Goal: Information Seeking & Learning: Check status

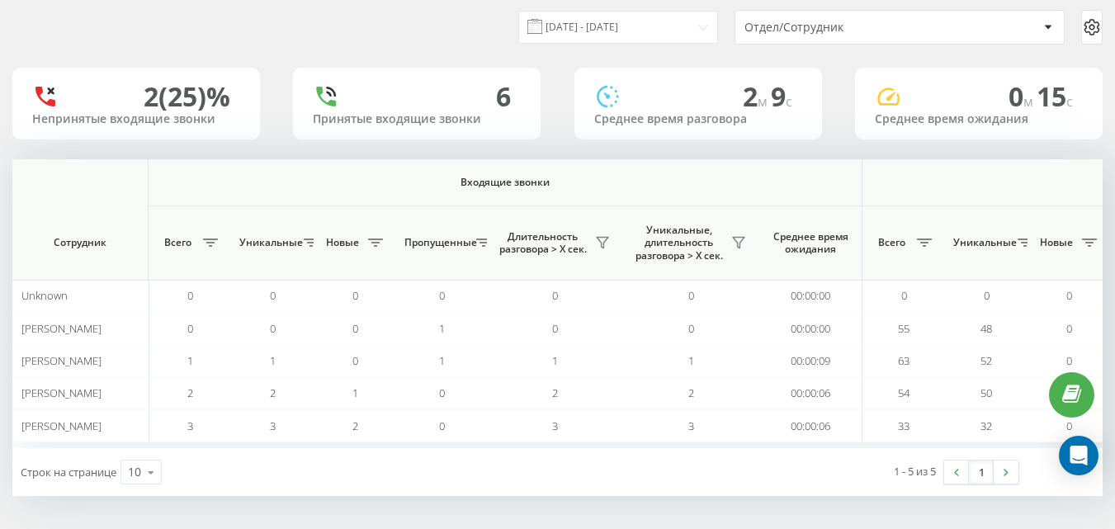
scroll to position [0, 1213]
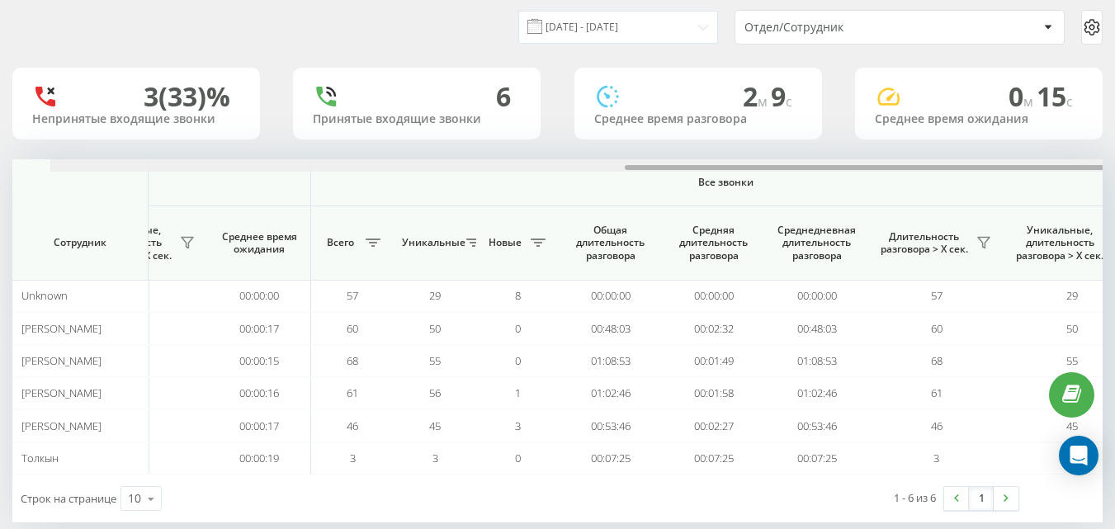
scroll to position [0, 1213]
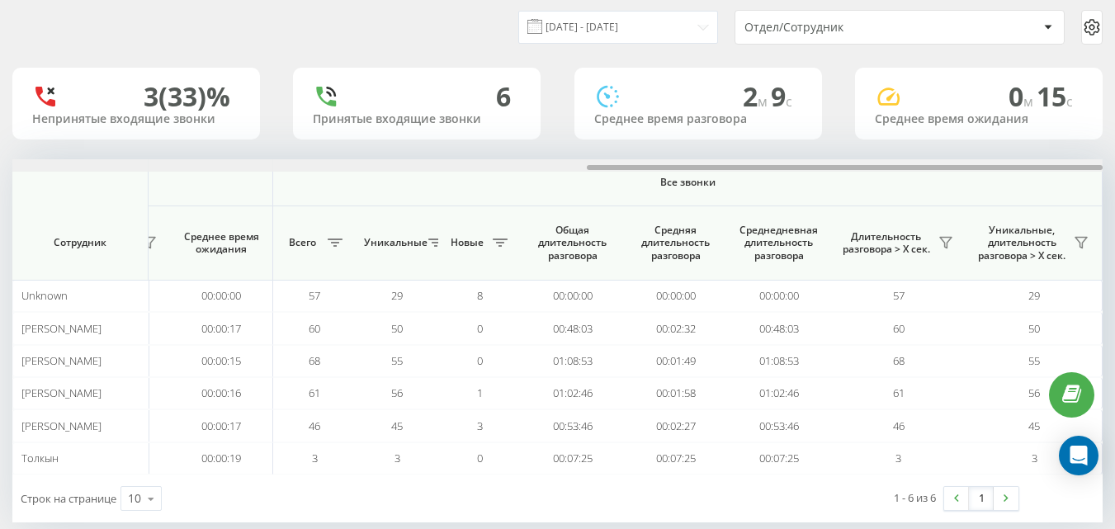
drag, startPoint x: 458, startPoint y: 165, endPoint x: 1127, endPoint y: 160, distance: 668.7
click at [1114, 160] on html "e-r-a.kz Проекты e-r-a.kz Дашборд Центр обращений Аналитика Ваши отчеты Отчет м…" at bounding box center [557, 212] width 1115 height 529
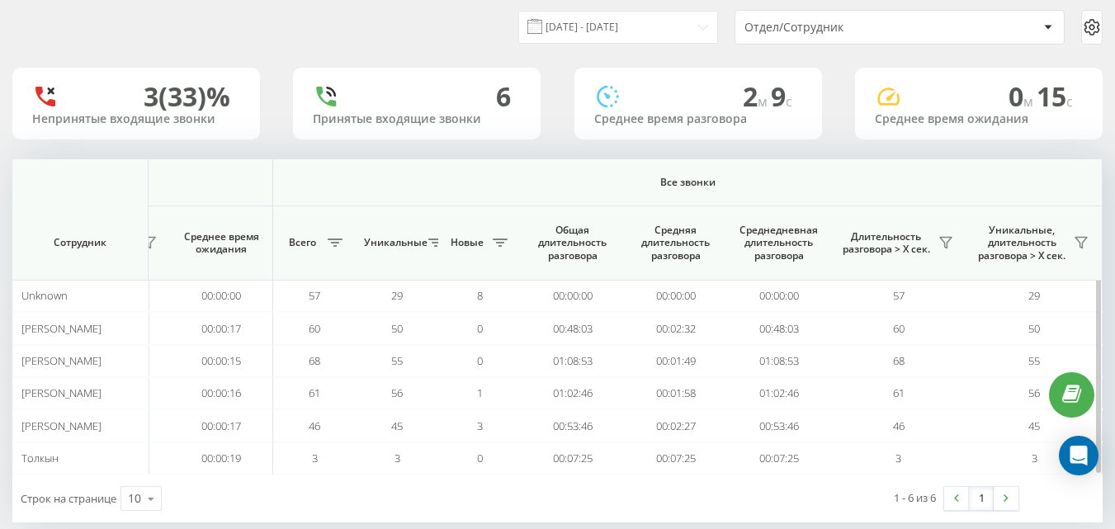
scroll to position [78, 0]
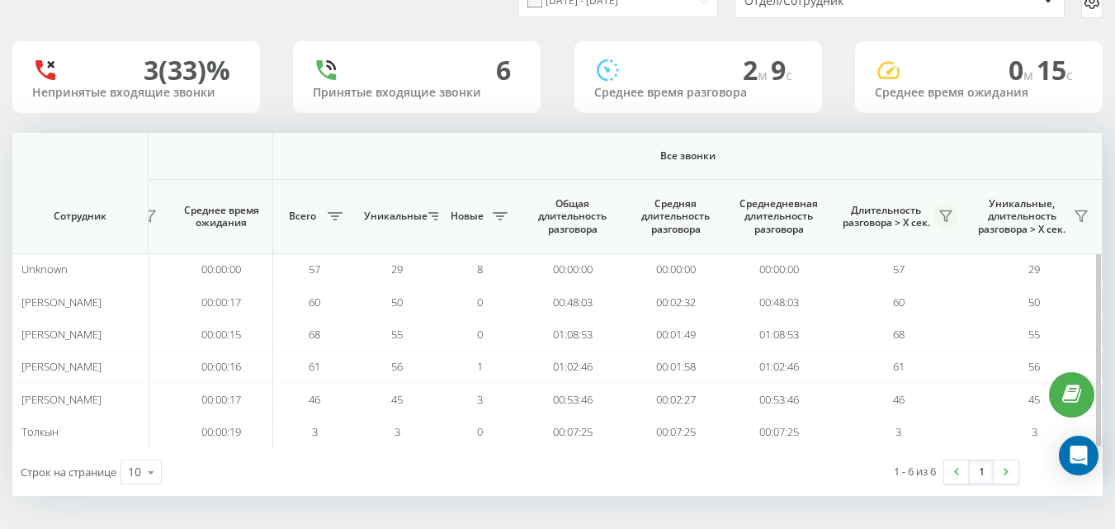
click at [954, 210] on button at bounding box center [946, 216] width 25 height 26
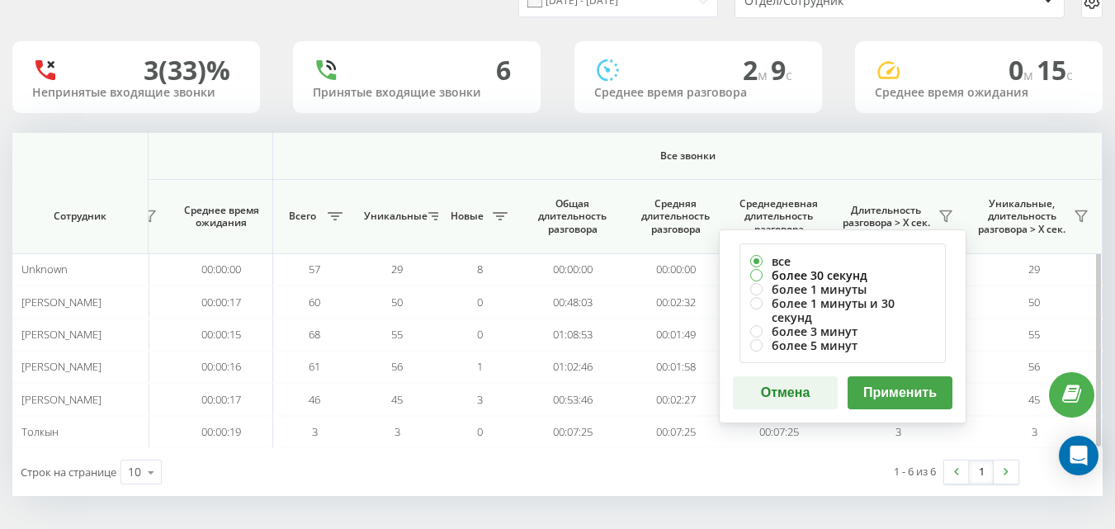
click at [807, 274] on label "более 30 секунд" at bounding box center [842, 275] width 185 height 14
radio input "true"
click at [886, 376] on button "Применить" at bounding box center [900, 392] width 105 height 33
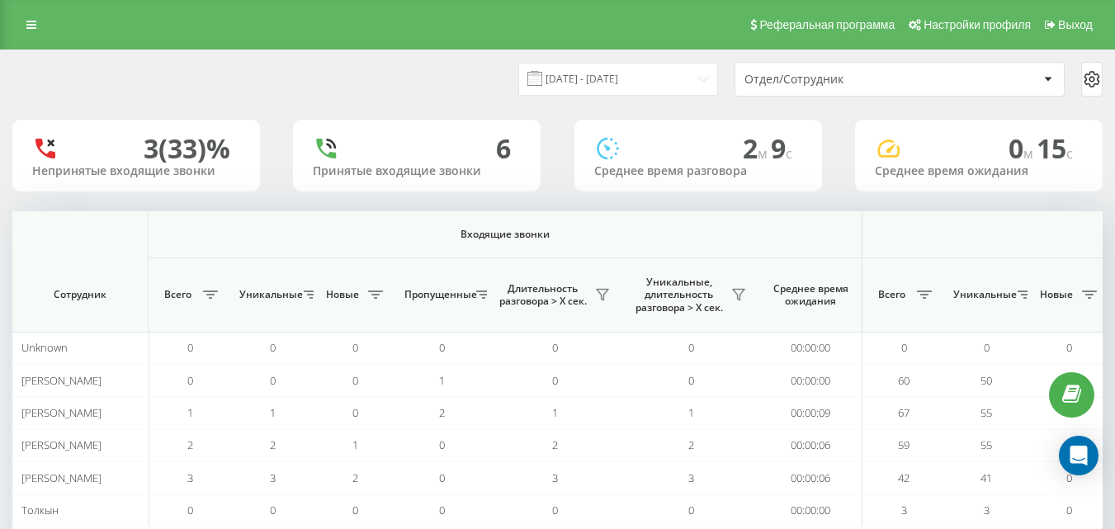
scroll to position [0, 1091]
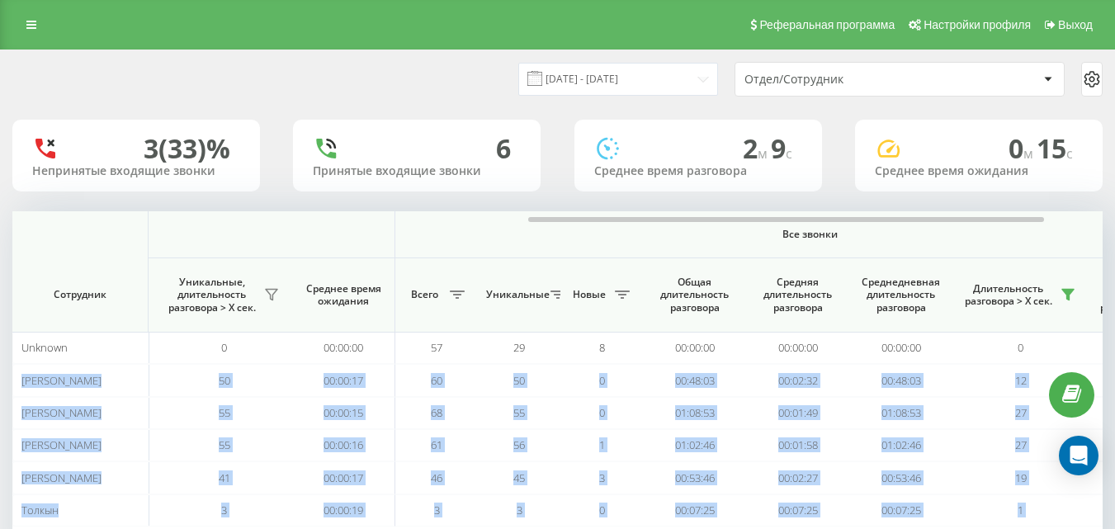
drag, startPoint x: 419, startPoint y: 215, endPoint x: 1085, endPoint y: 227, distance: 665.5
click at [1114, 220] on html "e-r-a.kz Проекты e-r-a.kz Дашборд Центр обращений Аналитика Ваши отчеты Отчет м…" at bounding box center [557, 264] width 1115 height 529
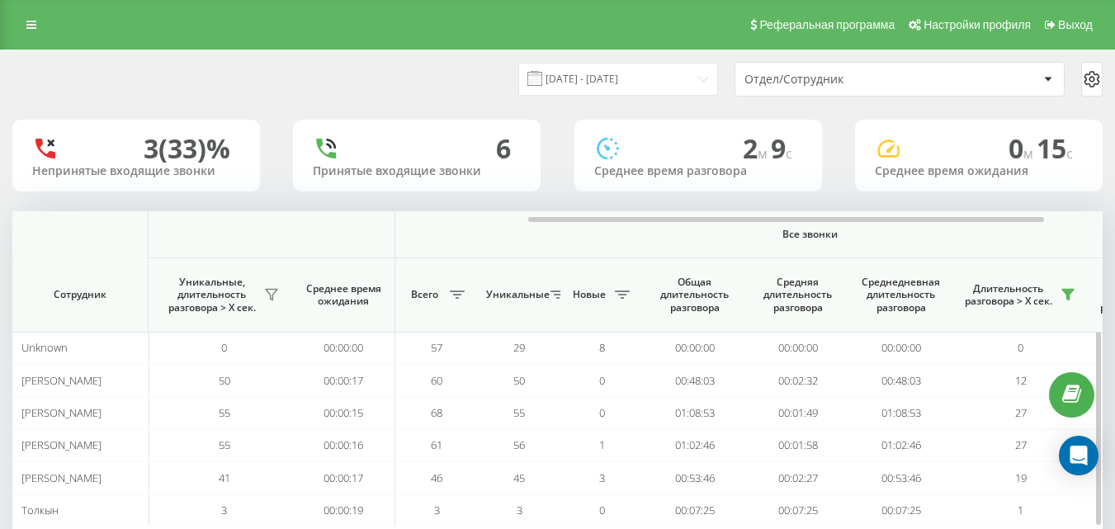
drag, startPoint x: 972, startPoint y: 239, endPoint x: 963, endPoint y: 239, distance: 9.1
click at [970, 239] on span "Все звонки" at bounding box center [809, 234] width 731 height 13
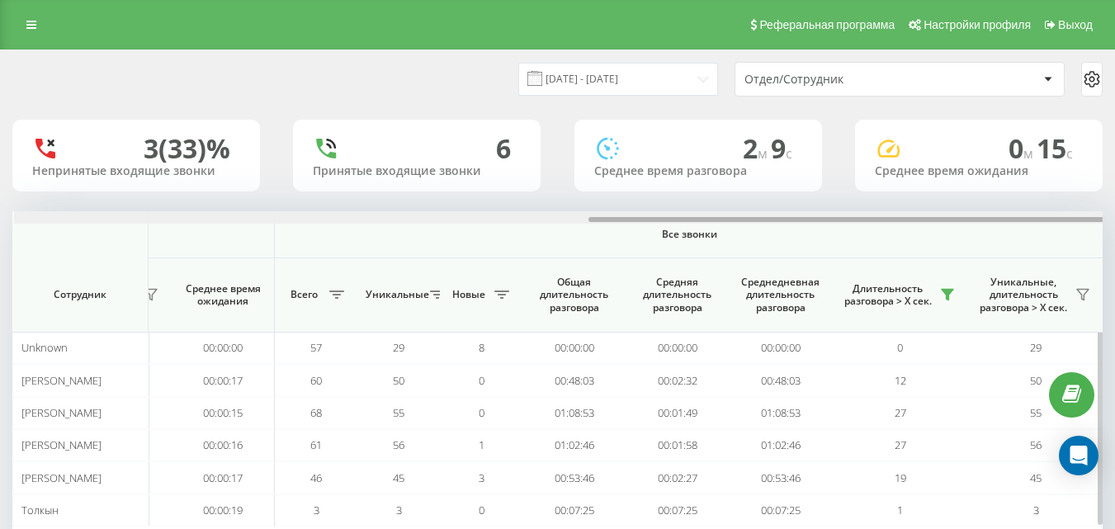
scroll to position [0, 1213]
drag, startPoint x: 924, startPoint y: 220, endPoint x: 1039, endPoint y: 216, distance: 114.8
click at [1039, 216] on div at bounding box center [557, 217] width 1091 height 12
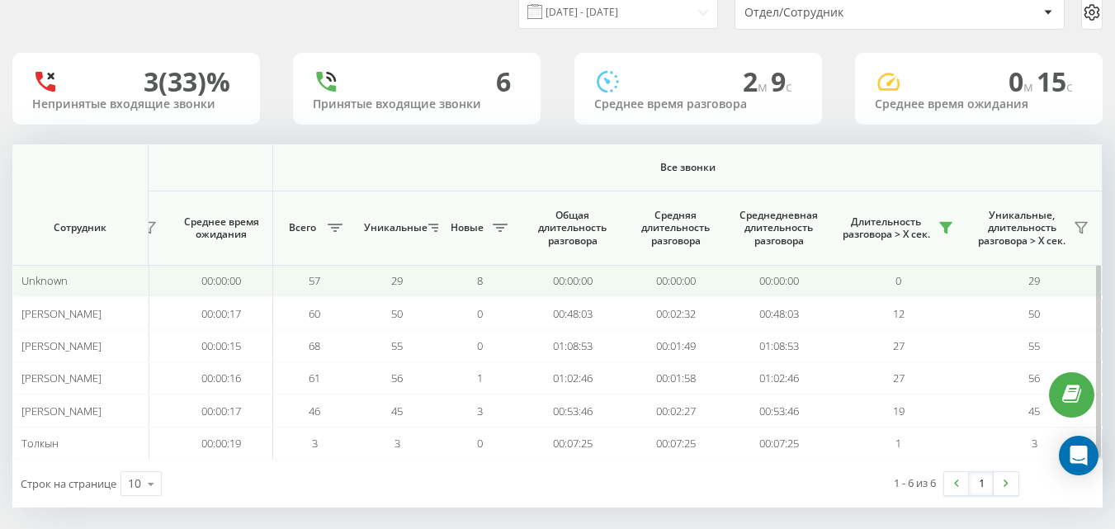
scroll to position [78, 0]
